Goal: Navigation & Orientation: Find specific page/section

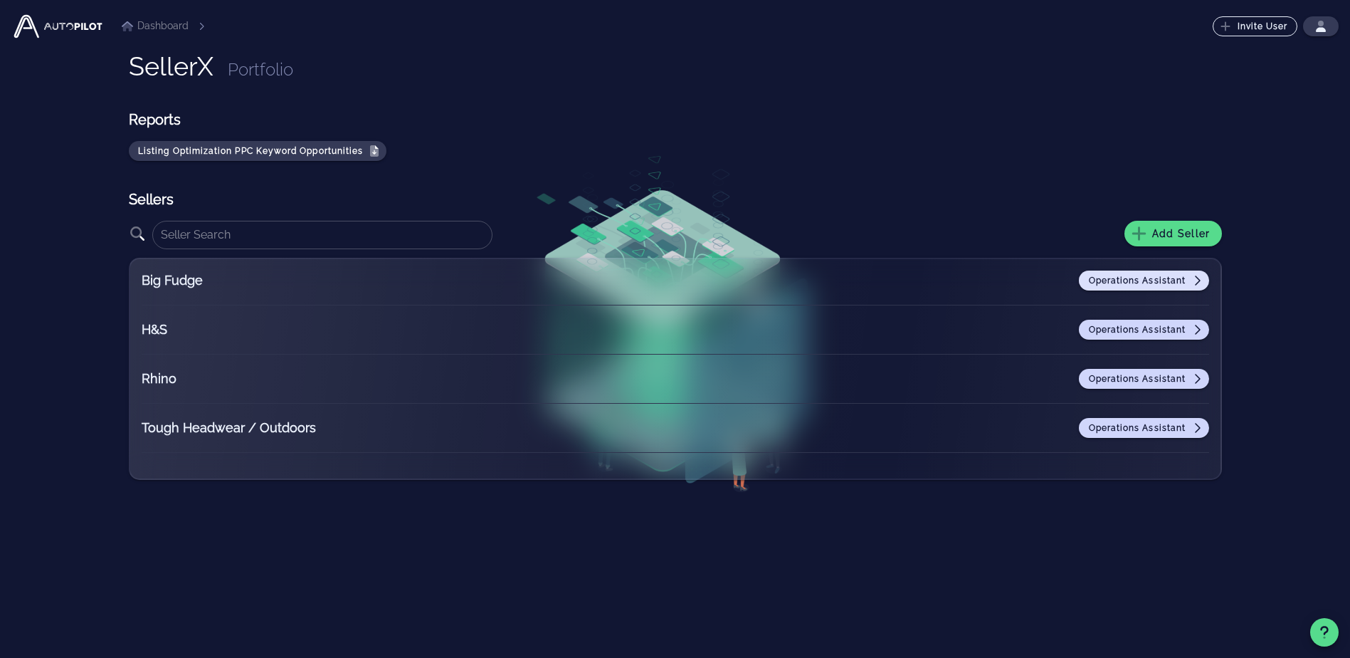
drag, startPoint x: 0, startPoint y: 0, endPoint x: 1124, endPoint y: 283, distance: 1158.9
click at [1124, 283] on span "Operations Assistant" at bounding box center [1144, 280] width 112 height 11
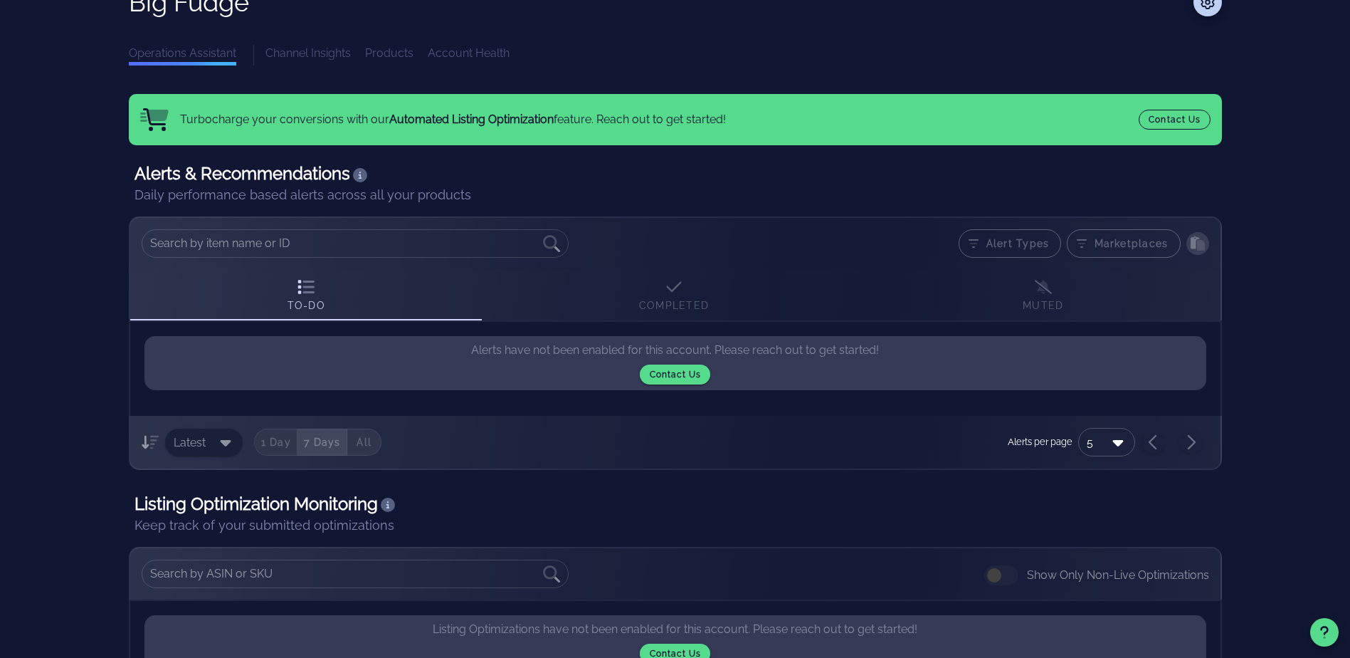
scroll to position [231, 0]
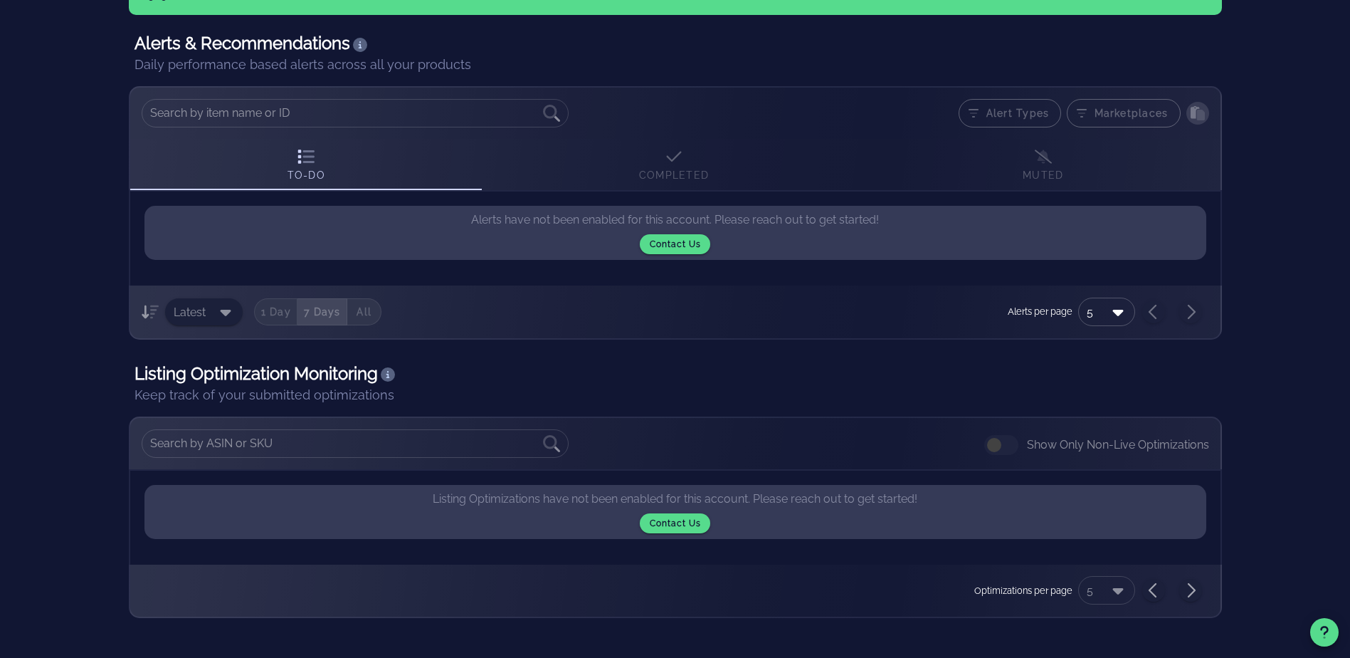
click at [1002, 445] on div "Show Only Non-Live Optimizations" at bounding box center [889, 443] width 641 height 28
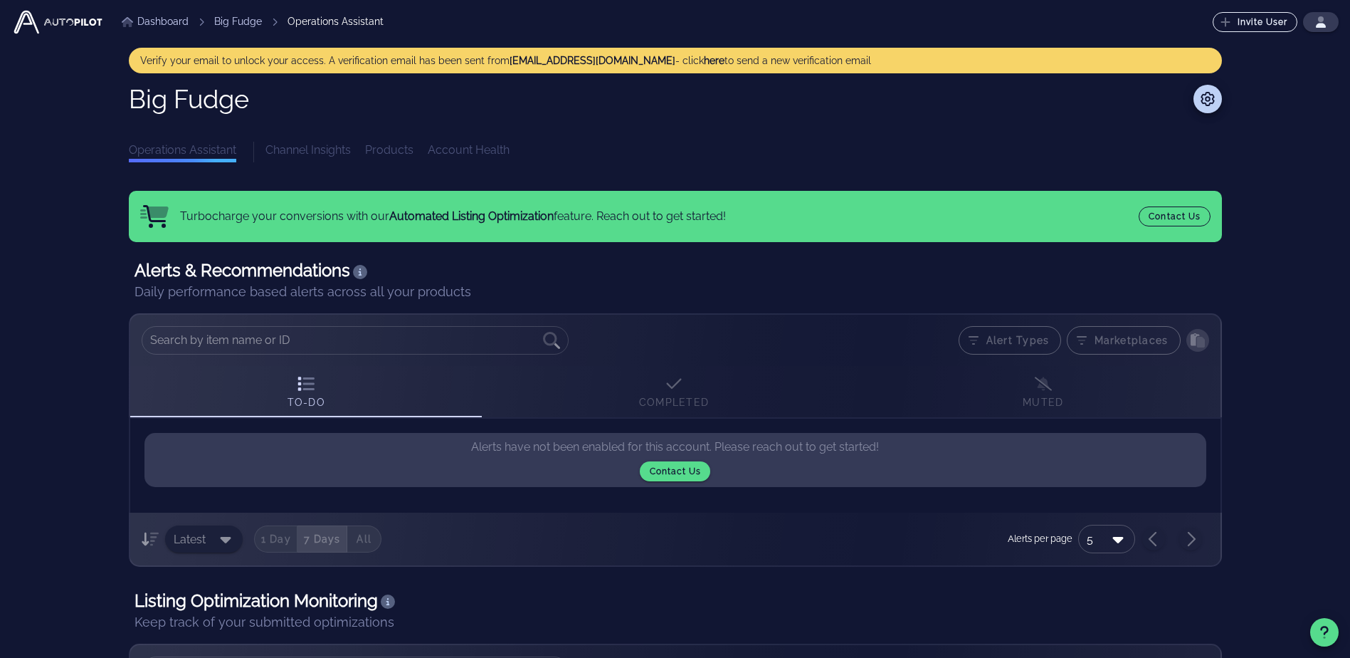
scroll to position [0, 0]
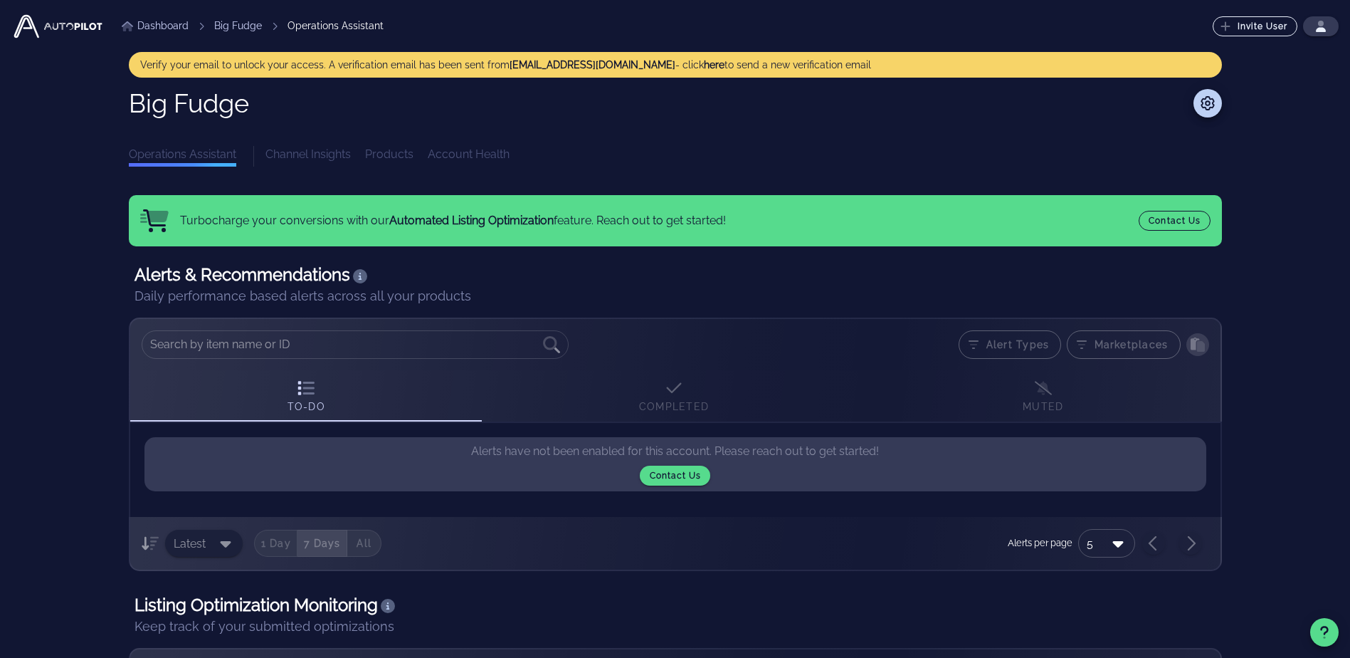
click at [1192, 99] on div at bounding box center [740, 103] width 964 height 28
click at [1202, 97] on icon at bounding box center [1207, 103] width 17 height 14
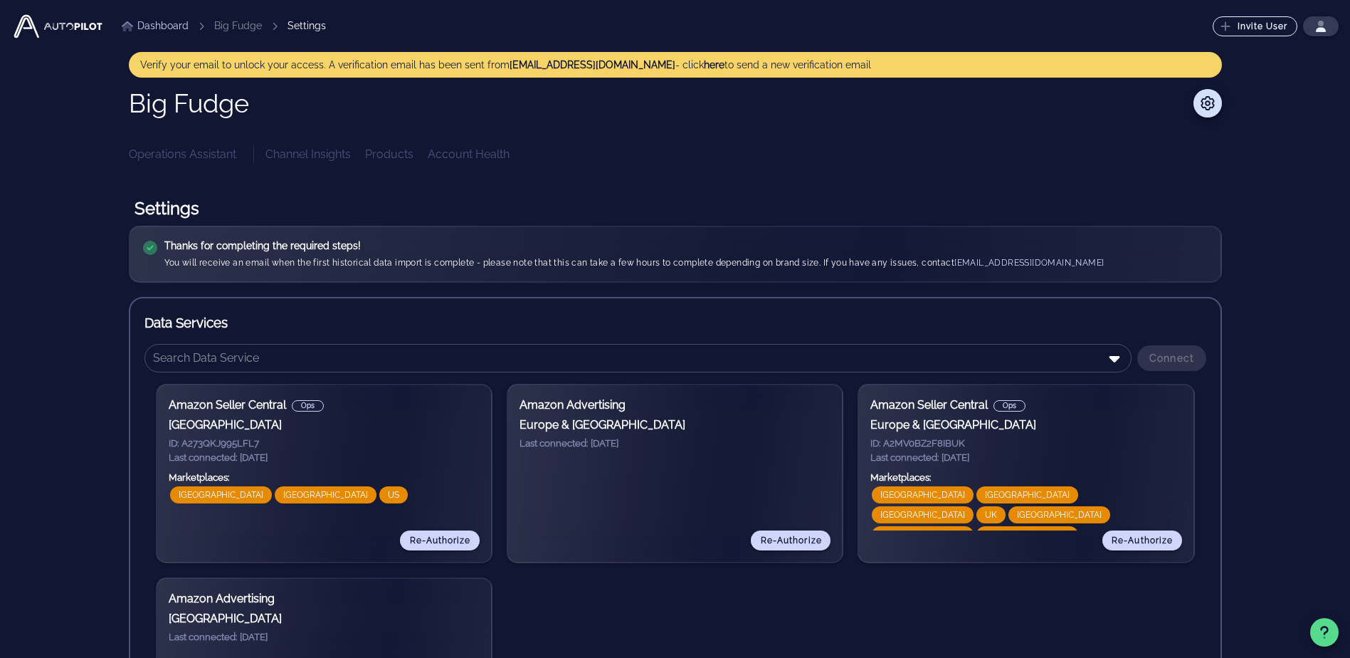
click at [1209, 100] on icon at bounding box center [1207, 103] width 17 height 14
click at [1211, 106] on icon at bounding box center [1207, 103] width 17 height 14
click at [413, 137] on div "Big Fudge Operations Assistant Channel Insights Products Account Health" at bounding box center [675, 126] width 1093 height 74
click at [223, 21] on li "Big Fudge" at bounding box center [238, 26] width 48 height 15
click at [173, 21] on link "Dashboard" at bounding box center [155, 26] width 67 height 15
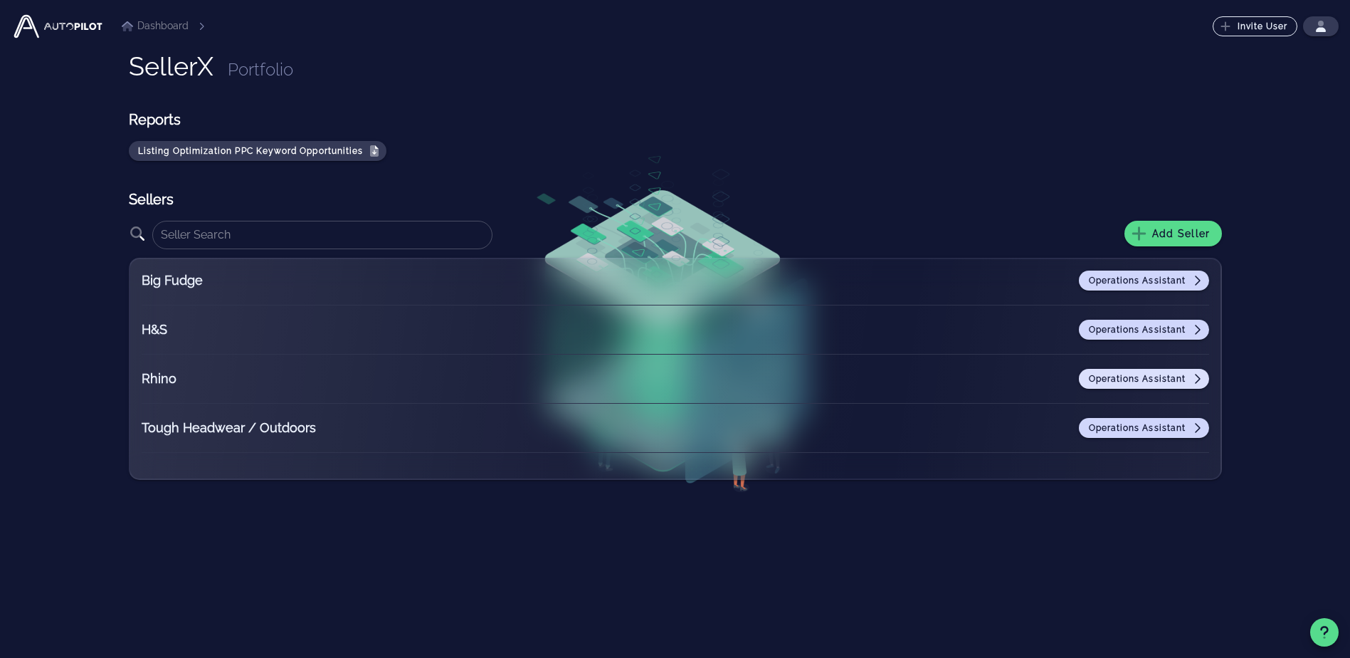
click at [1186, 374] on span "Operations Assistant" at bounding box center [1144, 378] width 112 height 11
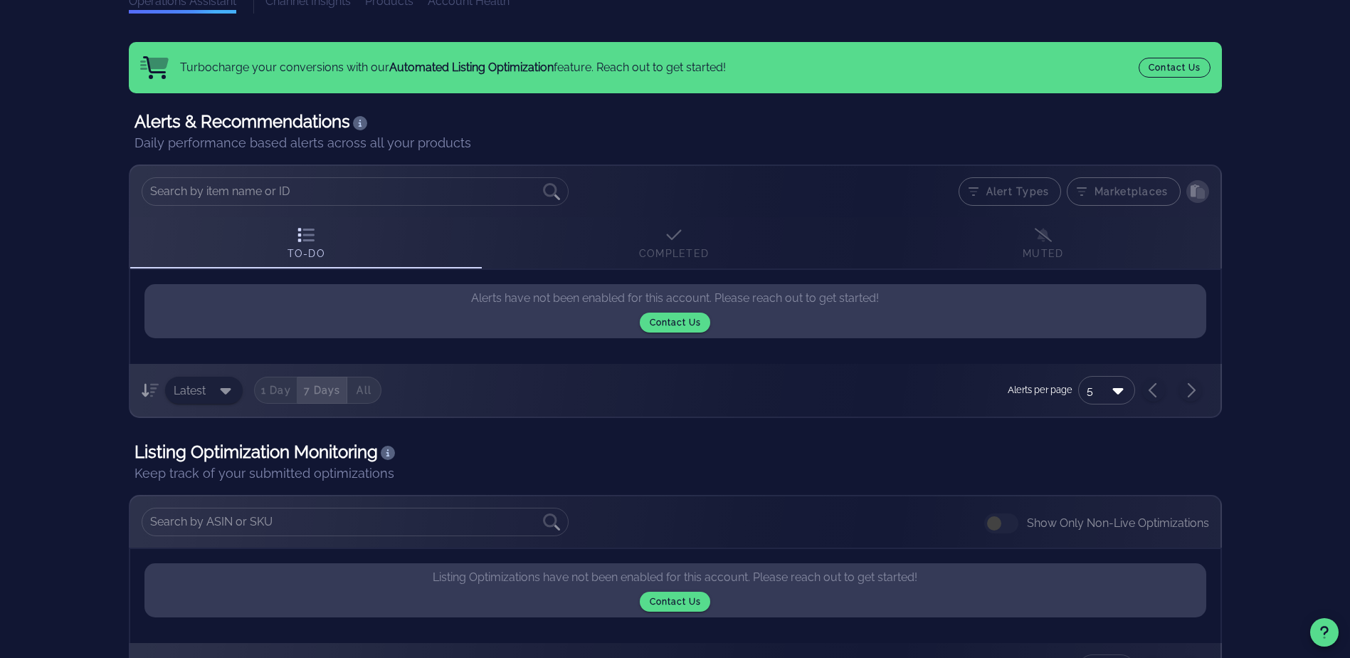
scroll to position [71, 0]
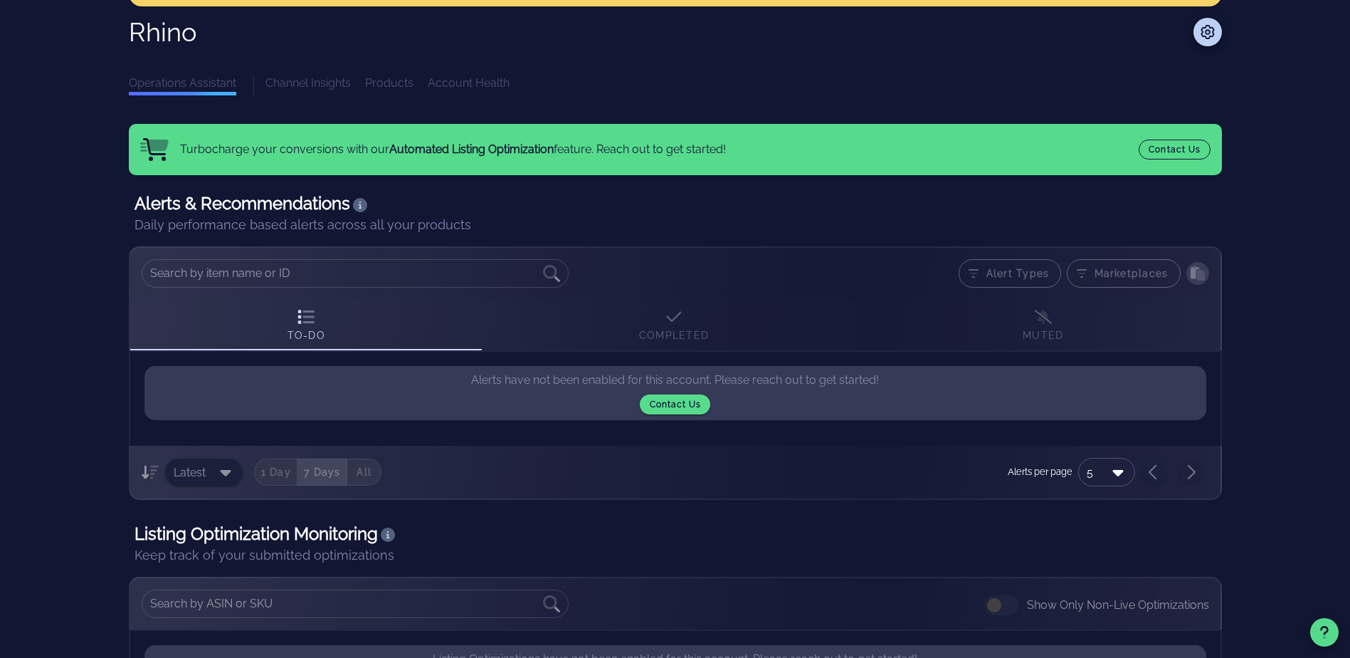
drag, startPoint x: 1134, startPoint y: 267, endPoint x: 1140, endPoint y: 259, distance: 9.7
click at [1135, 268] on span "Marketplaces" at bounding box center [1123, 273] width 113 height 28
click at [1202, 36] on icon at bounding box center [1207, 32] width 17 height 14
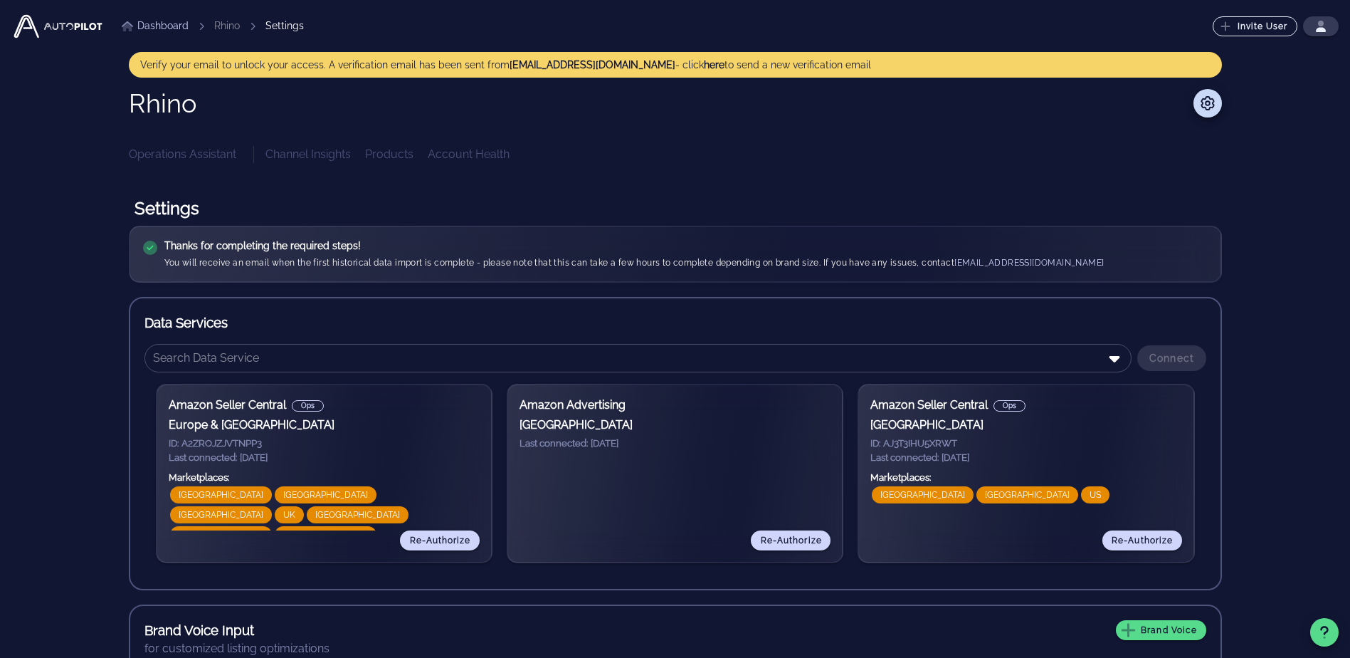
drag, startPoint x: 154, startPoint y: 17, endPoint x: 160, endPoint y: 36, distance: 19.4
click at [160, 36] on ul "Dashboard [GEOGRAPHIC_DATA] Settings" at bounding box center [209, 26] width 208 height 41
drag, startPoint x: 160, startPoint y: 36, endPoint x: 152, endPoint y: 18, distance: 19.4
click at [152, 18] on ul "Dashboard [GEOGRAPHIC_DATA] Settings" at bounding box center [209, 26] width 208 height 41
click at [161, 21] on link "Dashboard" at bounding box center [155, 26] width 67 height 15
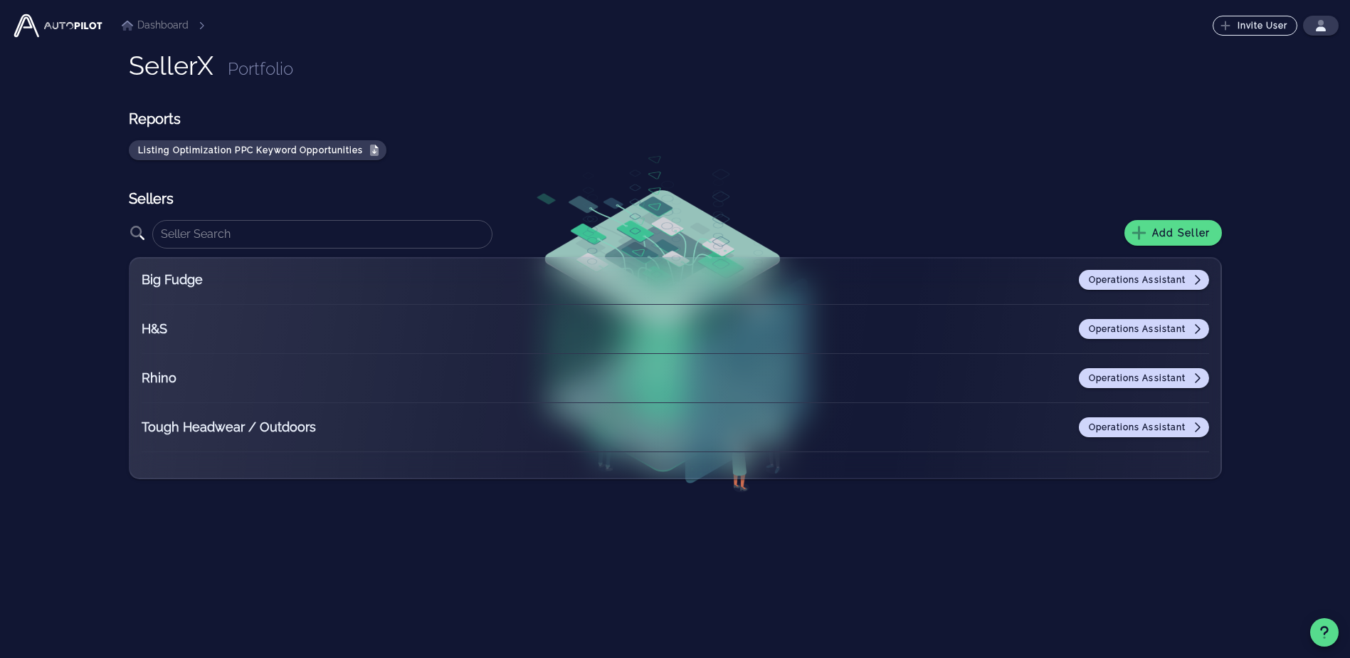
scroll to position [2, 0]
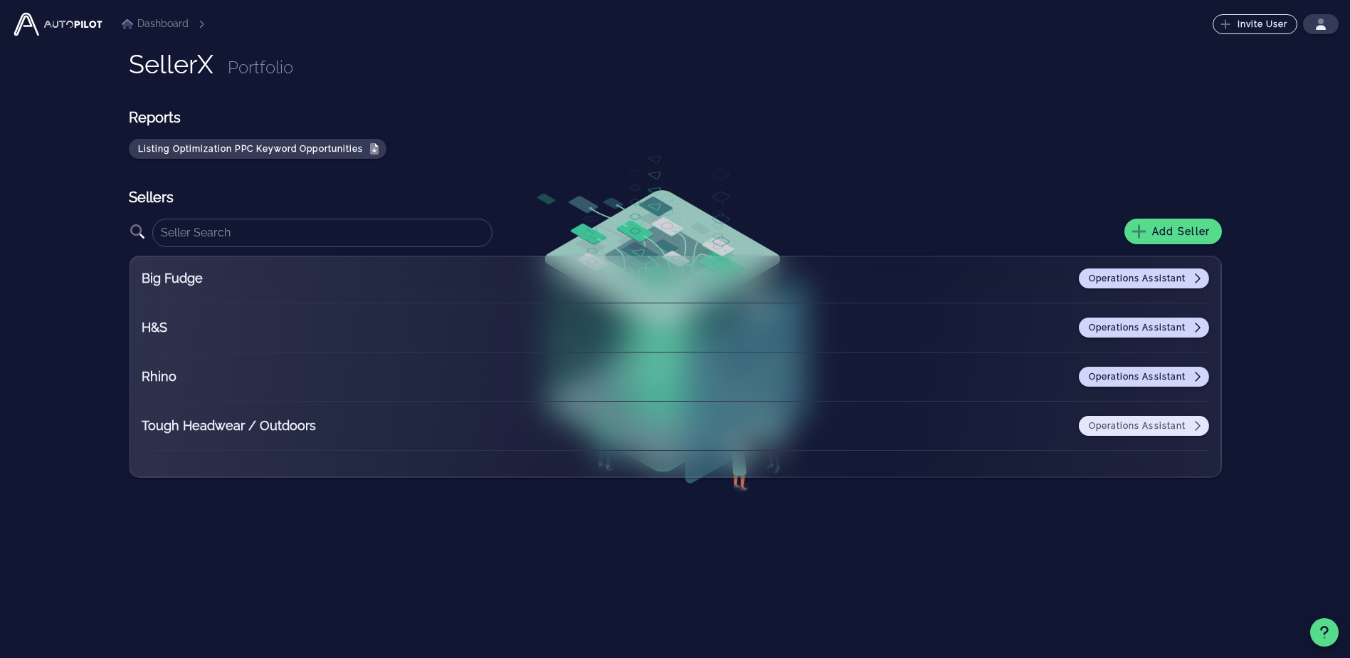
click at [1101, 430] on span "Operations Assistant" at bounding box center [1144, 425] width 112 height 11
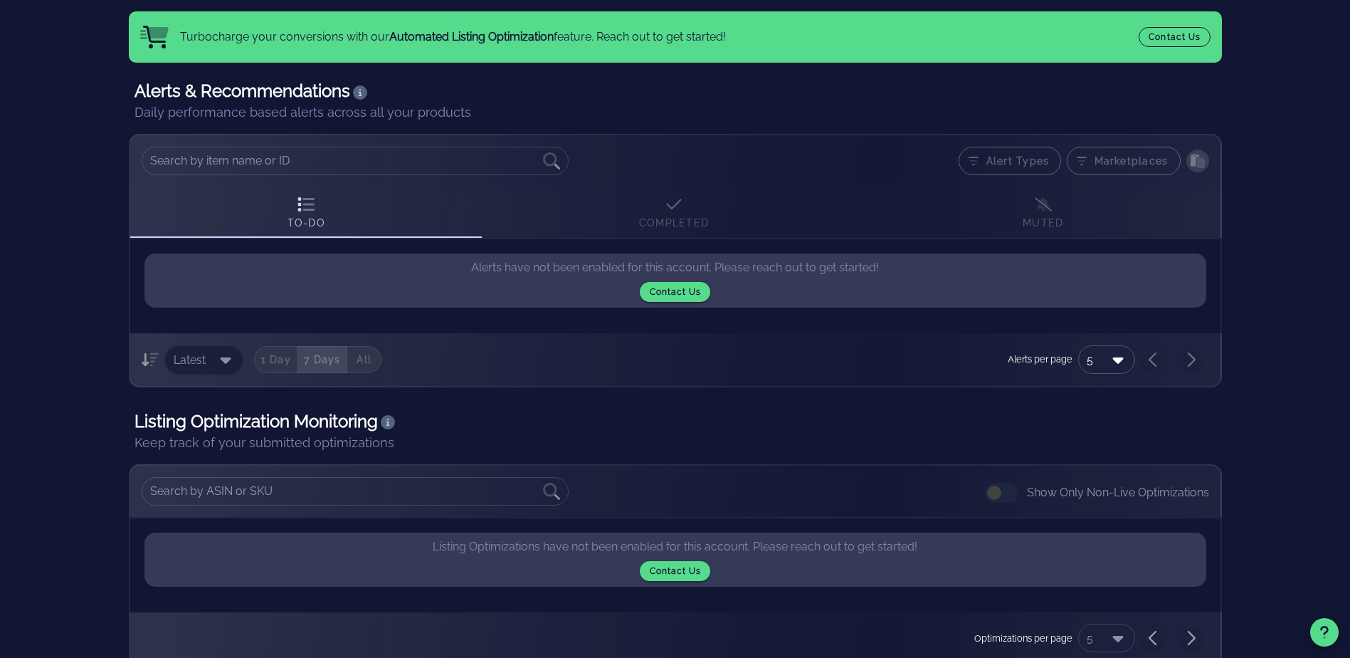
scroll to position [89, 0]
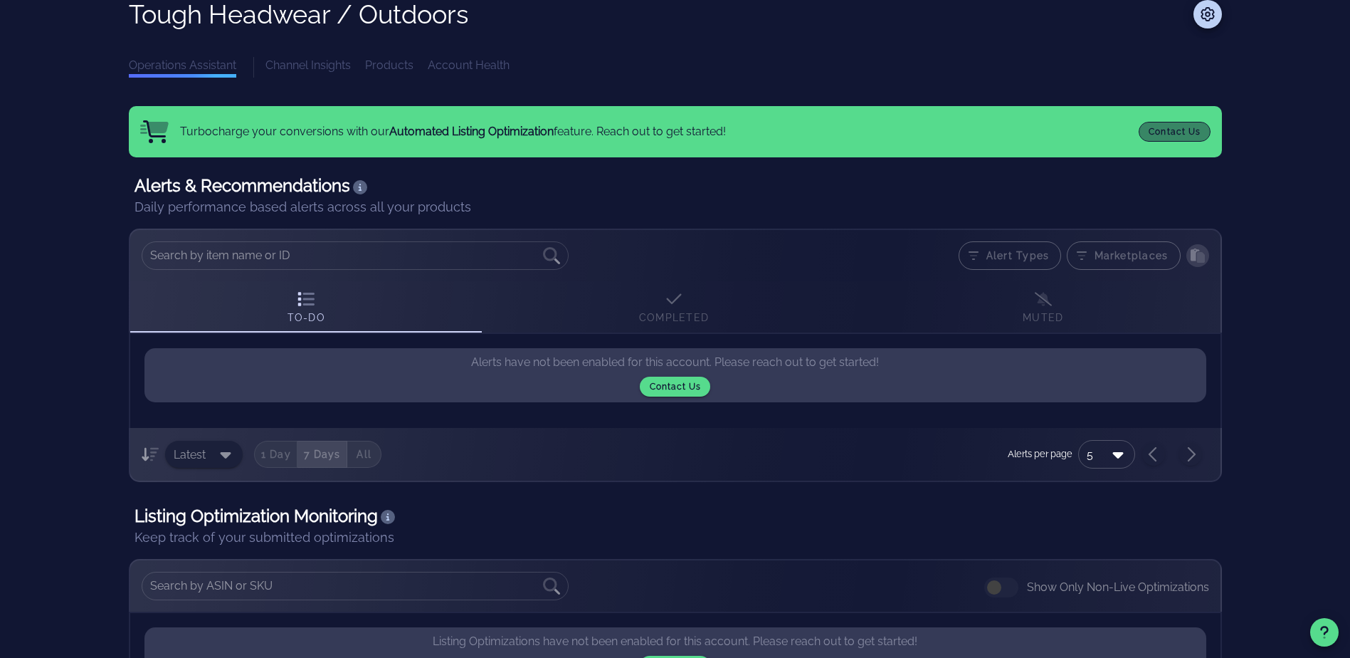
click at [1191, 138] on button "Contact us" at bounding box center [1175, 132] width 72 height 20
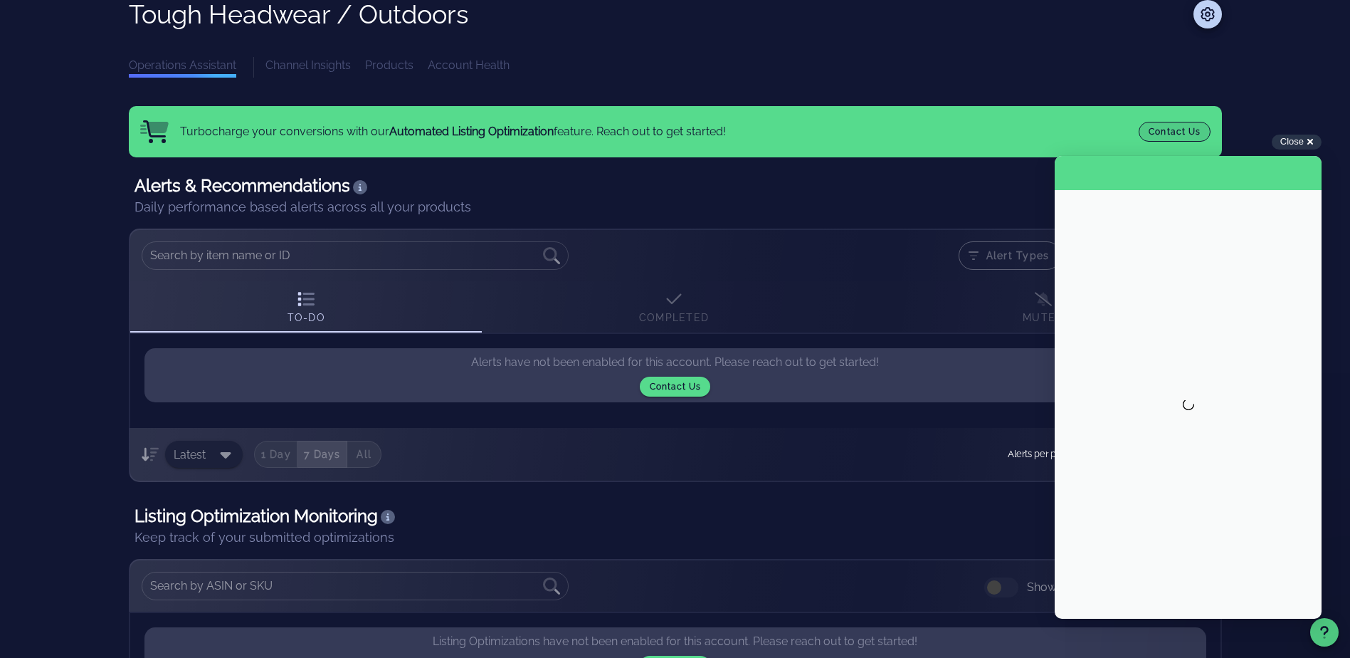
scroll to position [0, 0]
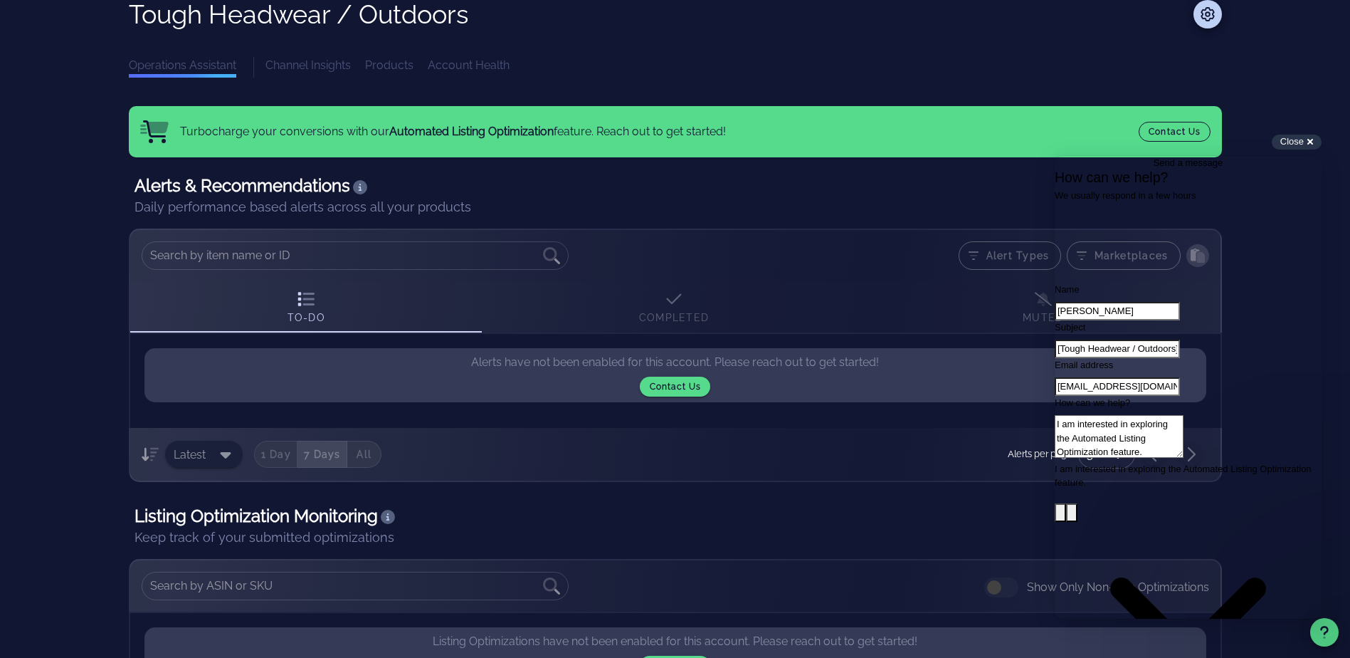
click at [1290, 133] on div "Dashboard Tough Headwear / Outdoors Operations Assistant Invite User ⬆️ Upgrade…" at bounding box center [675, 335] width 1328 height 849
click at [1287, 142] on span "Close" at bounding box center [1292, 141] width 23 height 11
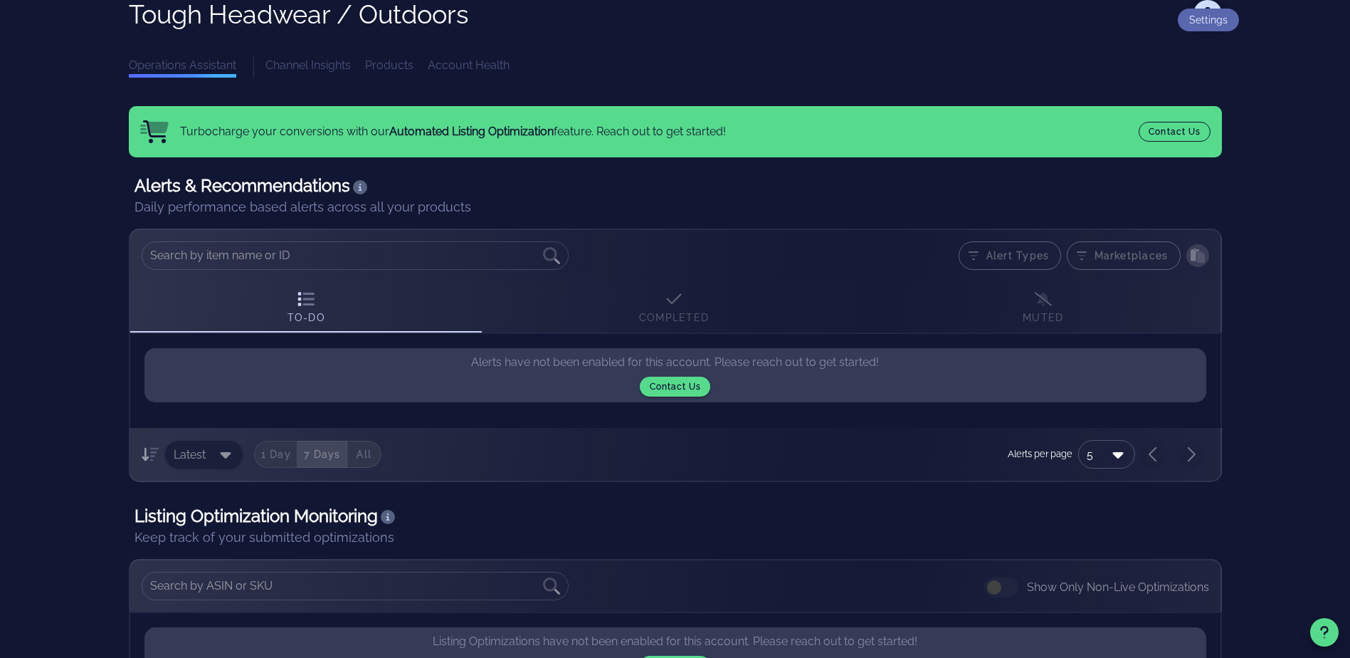
click at [1216, 17] on icon at bounding box center [1207, 14] width 17 height 14
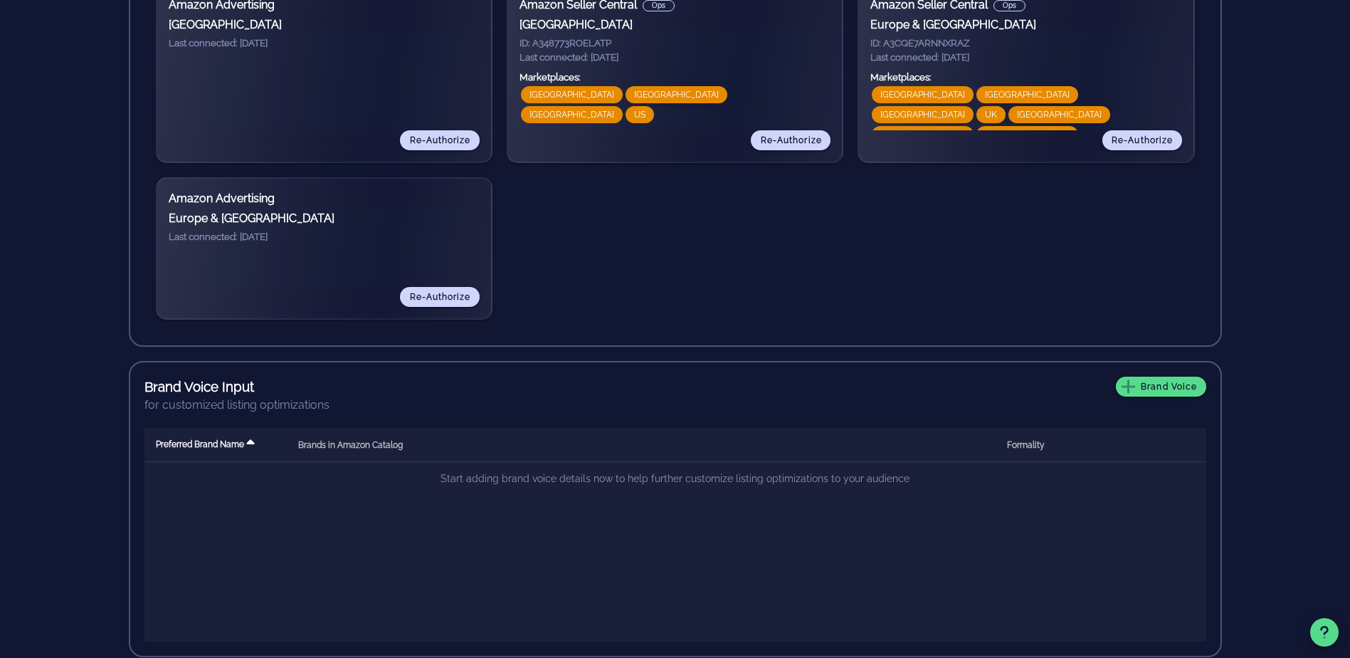
scroll to position [414, 0]
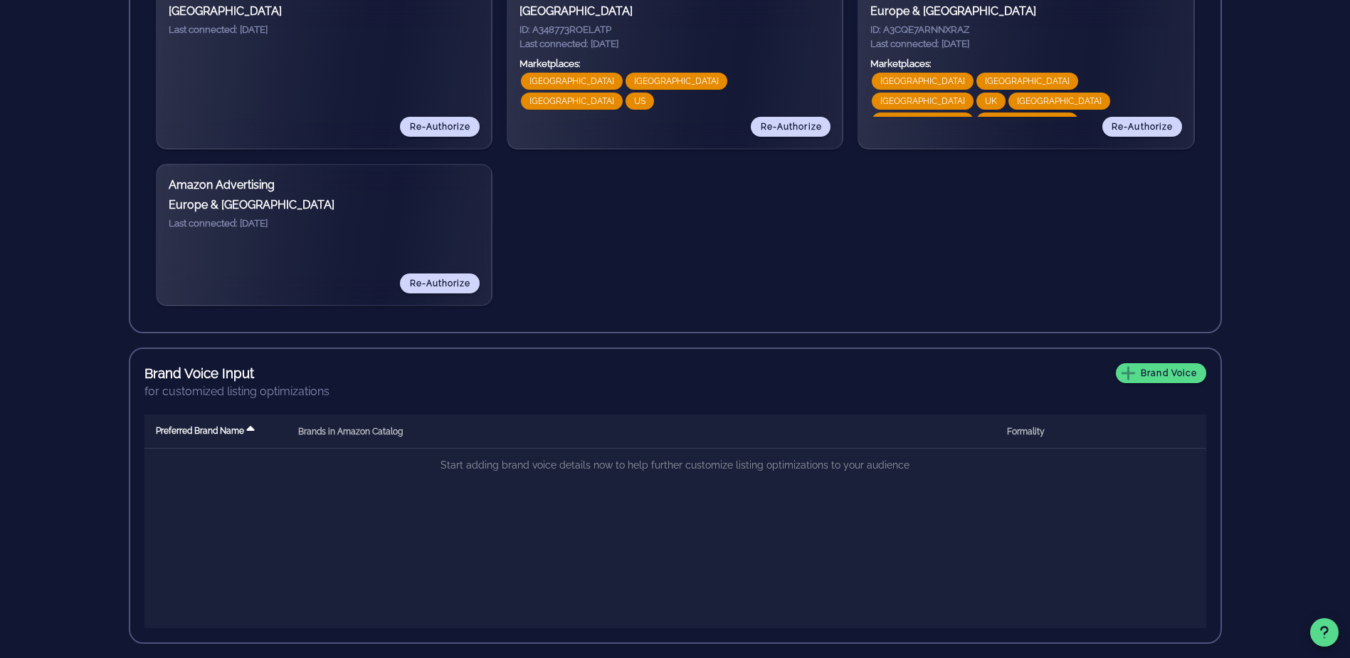
click at [313, 428] on span "Brands in Amazon Catalog" at bounding box center [350, 431] width 105 height 10
drag, startPoint x: 293, startPoint y: 439, endPoint x: 263, endPoint y: 444, distance: 29.6
click at [292, 440] on th "Brands in Amazon Catalog" at bounding box center [642, 431] width 710 height 34
click at [241, 433] on span "Preferred Brand Name" at bounding box center [200, 431] width 88 height 10
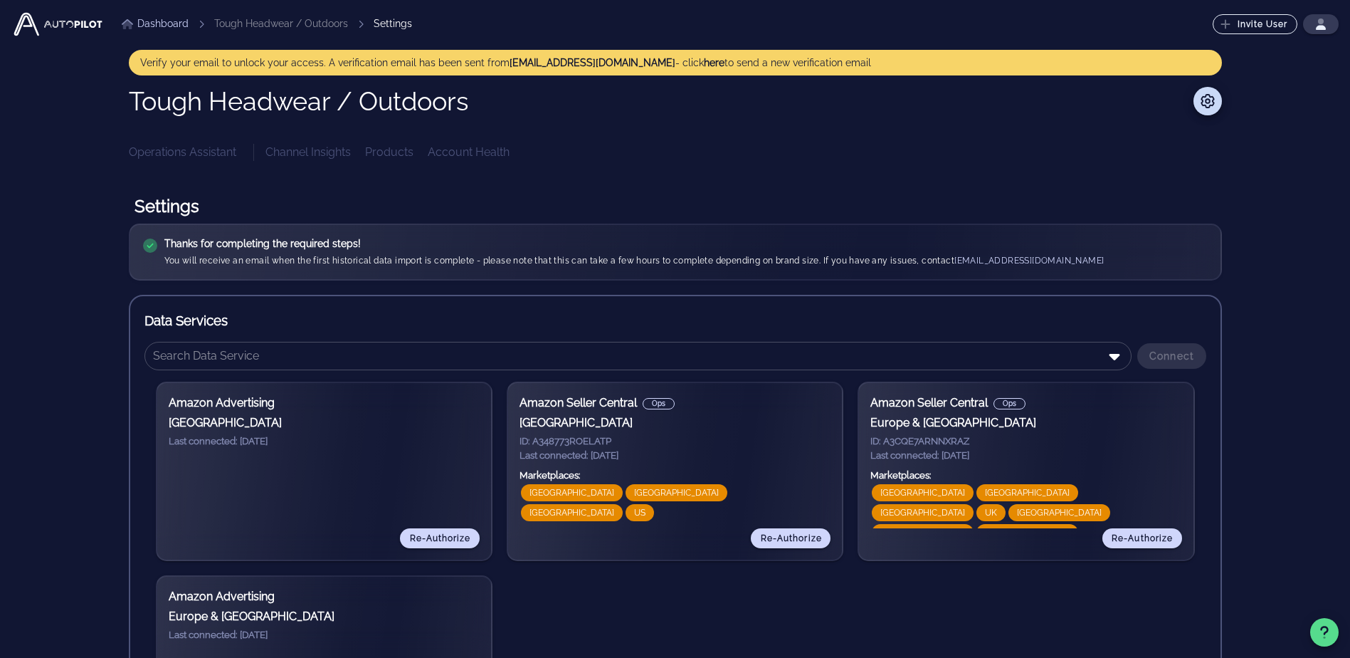
scroll to position [0, 0]
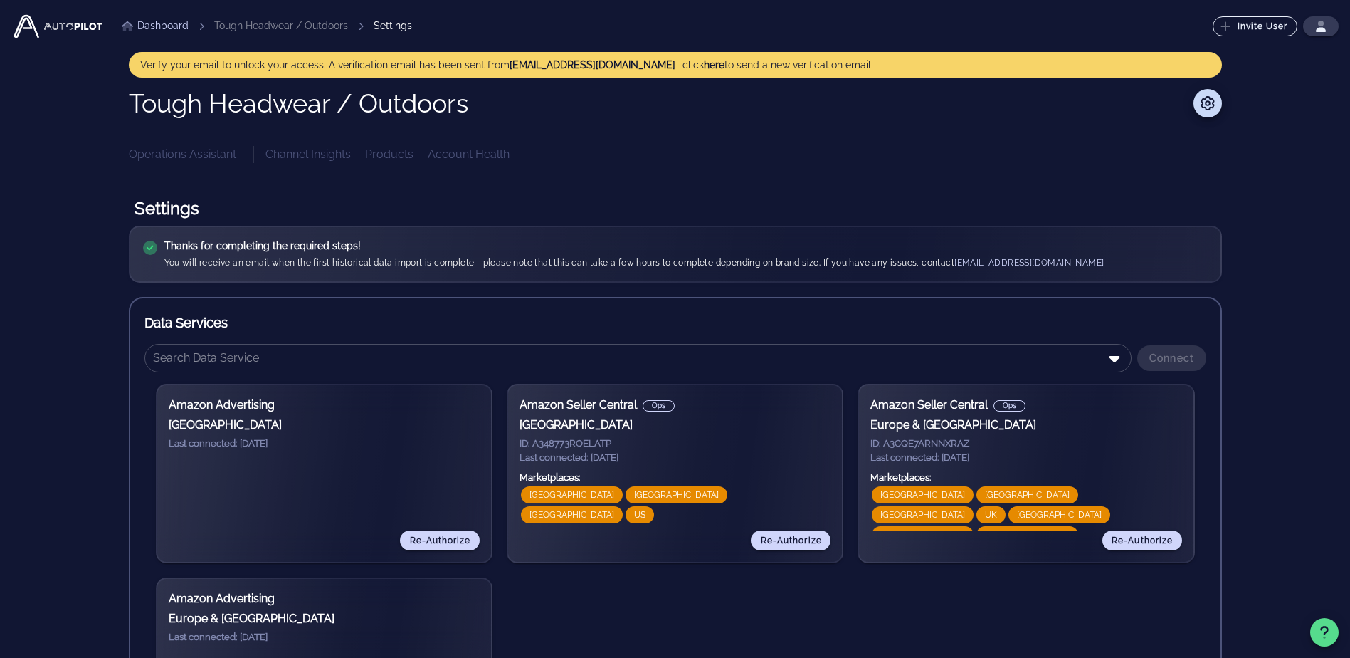
click at [296, 25] on li "Tough Headwear / Outdoors" at bounding box center [281, 26] width 134 height 15
click at [152, 18] on ul "Dashboard Tough Headwear / Outdoors Settings" at bounding box center [263, 26] width 316 height 41
click at [151, 23] on link "Dashboard" at bounding box center [155, 26] width 67 height 15
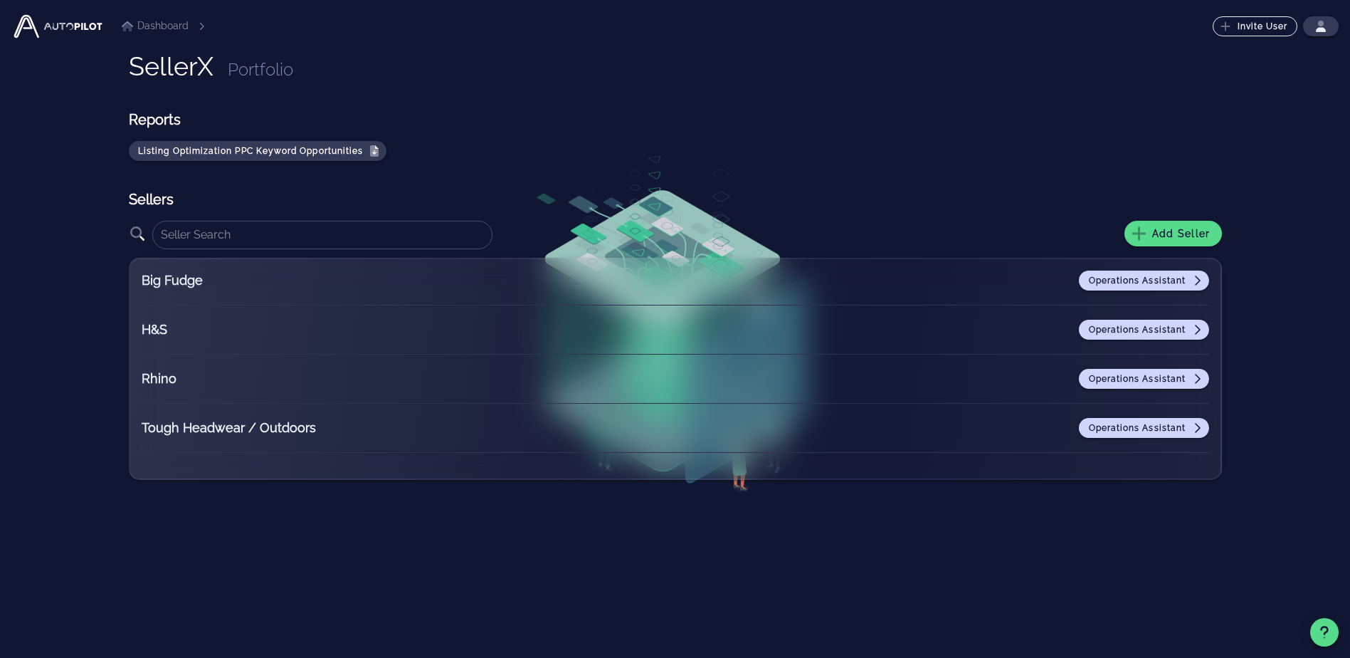
click at [700, 177] on div "SellerX Portfolio Reports Listing Optimization PPC Keyword Opportunities Seller…" at bounding box center [675, 356] width 1093 height 608
click at [730, 29] on div "Invite User ⬆️ Upgrade Your Plan Upgrade to a paid plan to unlock the magic of …" at bounding box center [1027, 26] width 624 height 20
